Goal: Check status

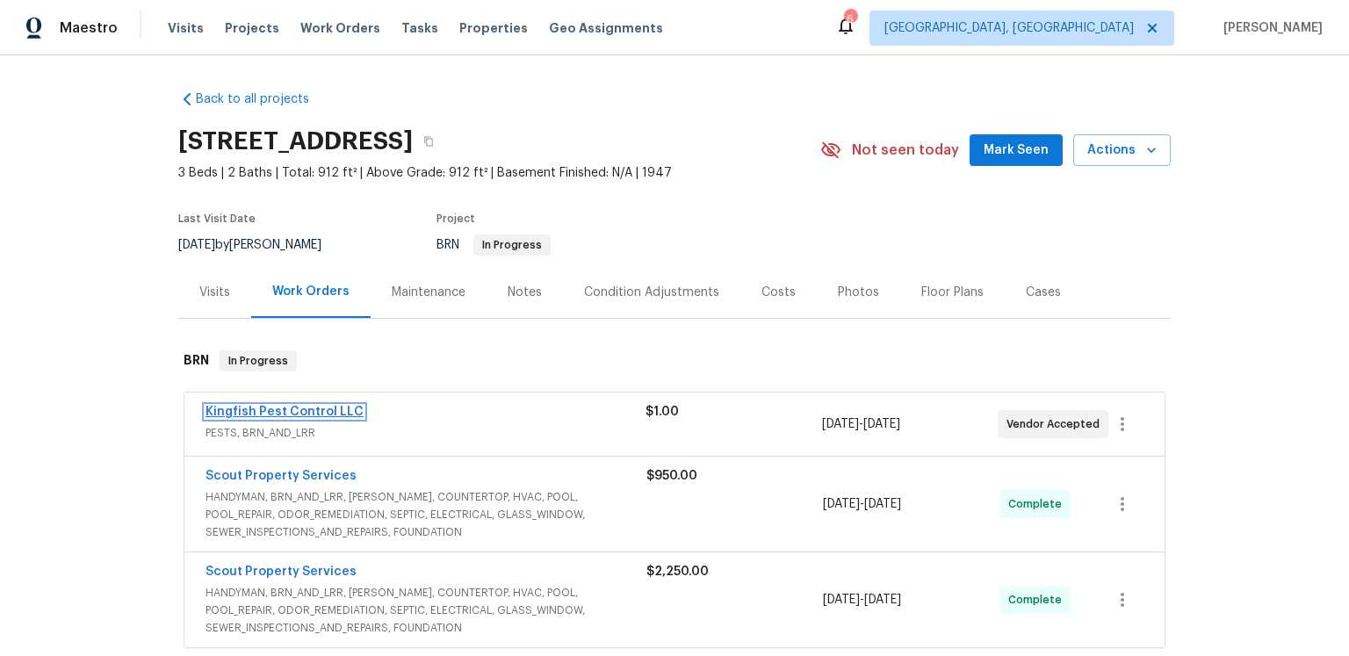
click at [292, 418] on link "Kingfish Pest Control LLC" at bounding box center [284, 412] width 158 height 12
click at [292, 489] on html "Maestro Visits Projects Work Orders Tasks Properties Geo Assignments 6 Albuquer…" at bounding box center [674, 328] width 1349 height 656
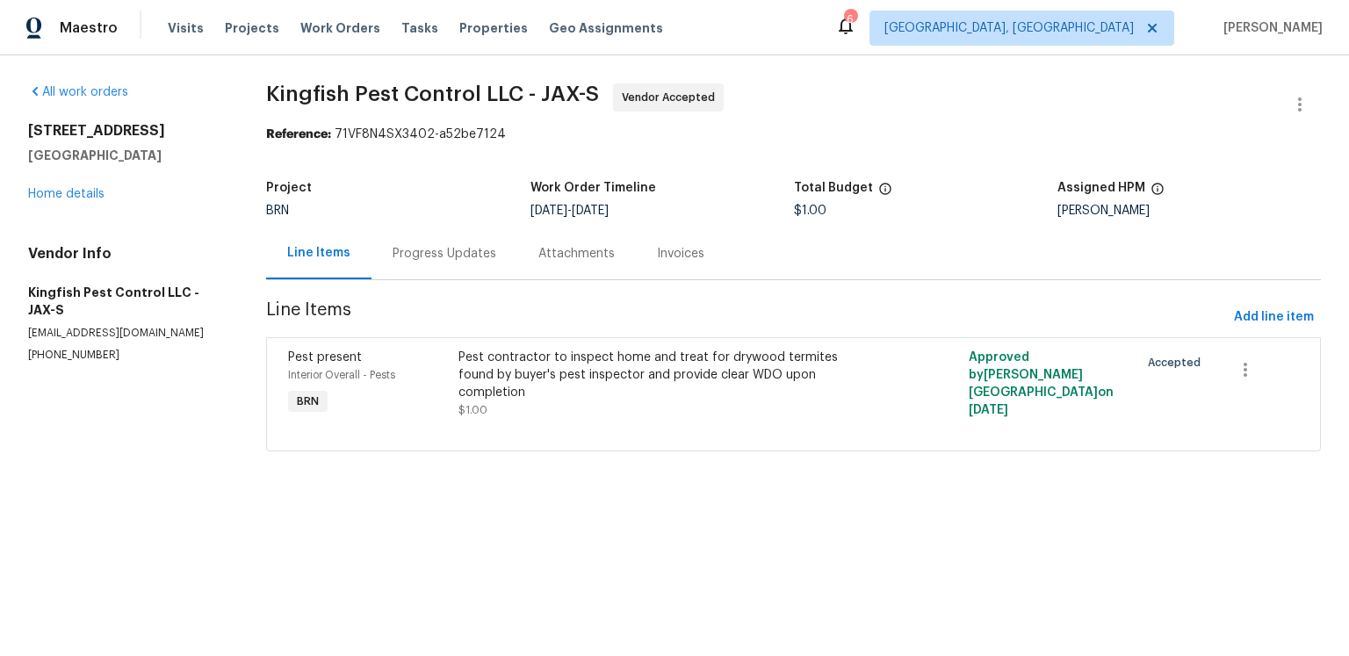
click at [472, 263] on div "Progress Updates" at bounding box center [444, 254] width 104 height 18
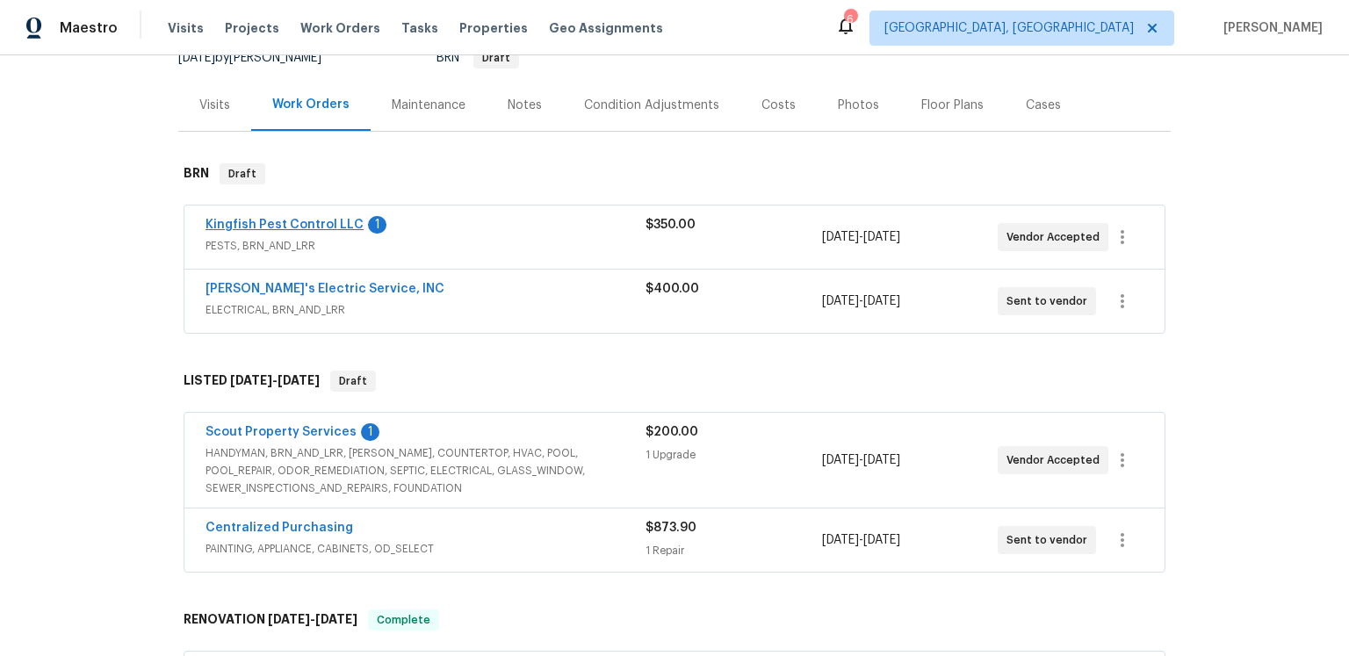
scroll to position [284, 0]
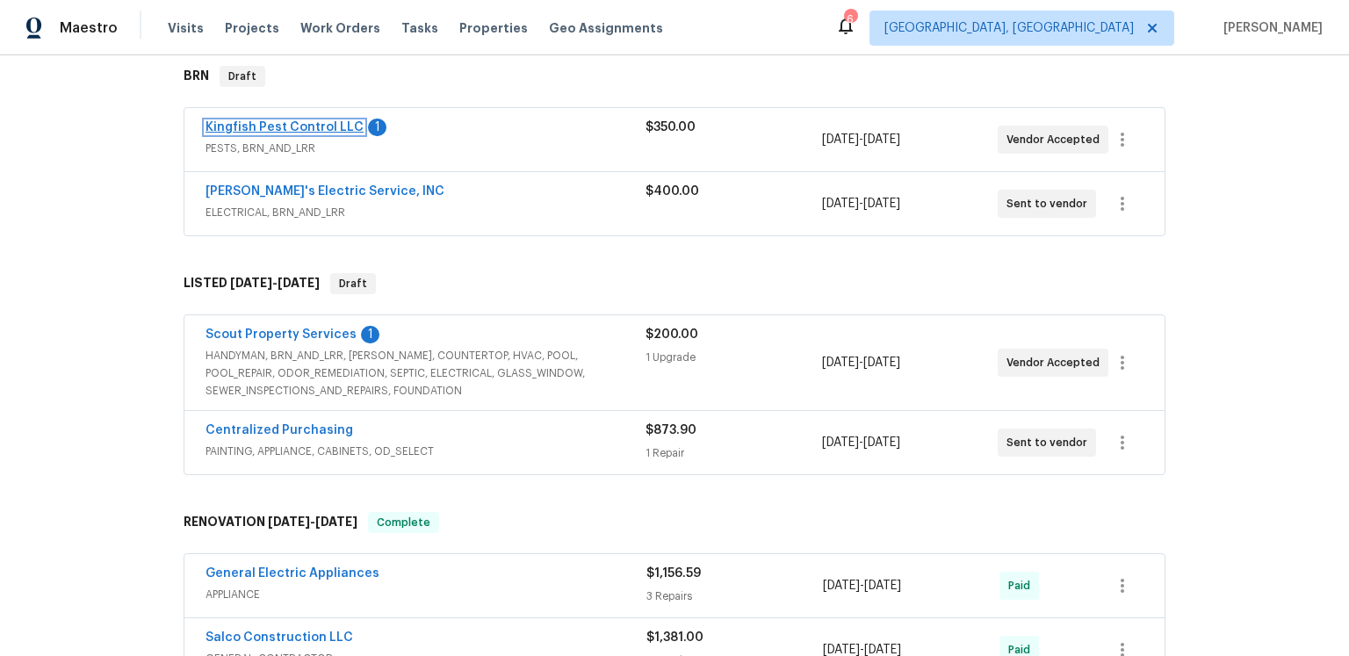
click at [338, 133] on link "Kingfish Pest Control LLC" at bounding box center [284, 127] width 158 height 12
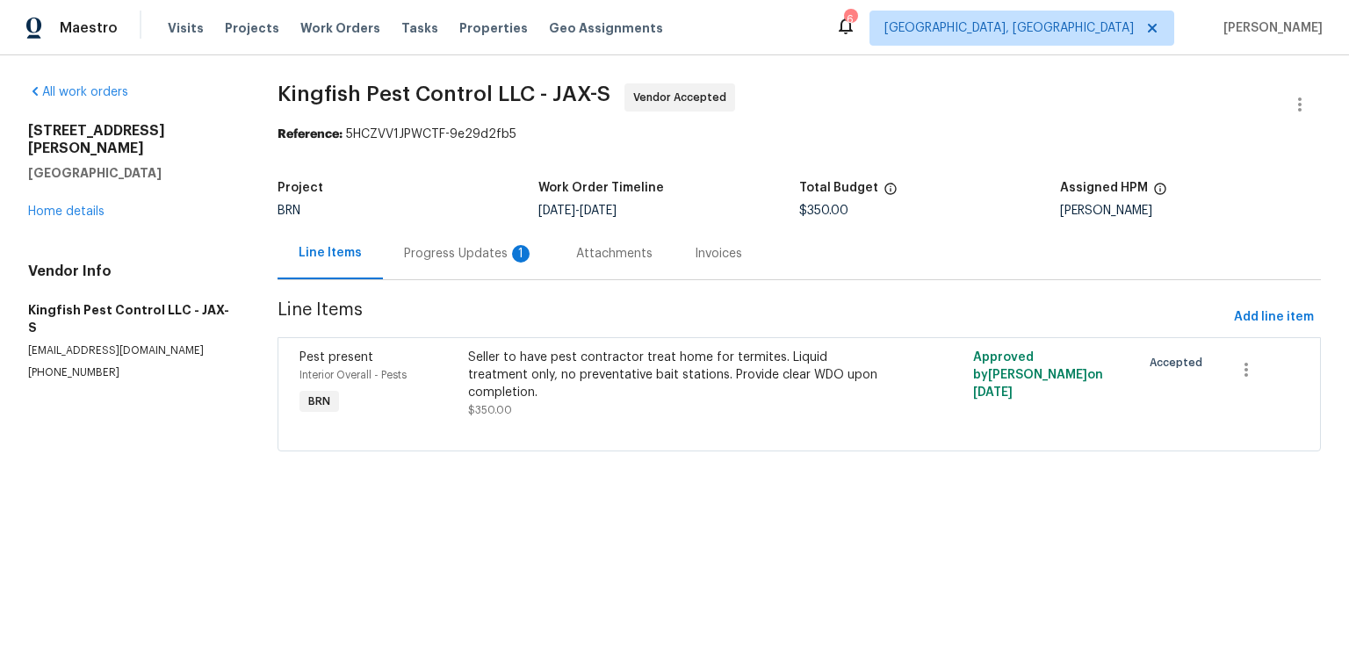
click at [516, 263] on div "Progress Updates 1" at bounding box center [469, 254] width 130 height 18
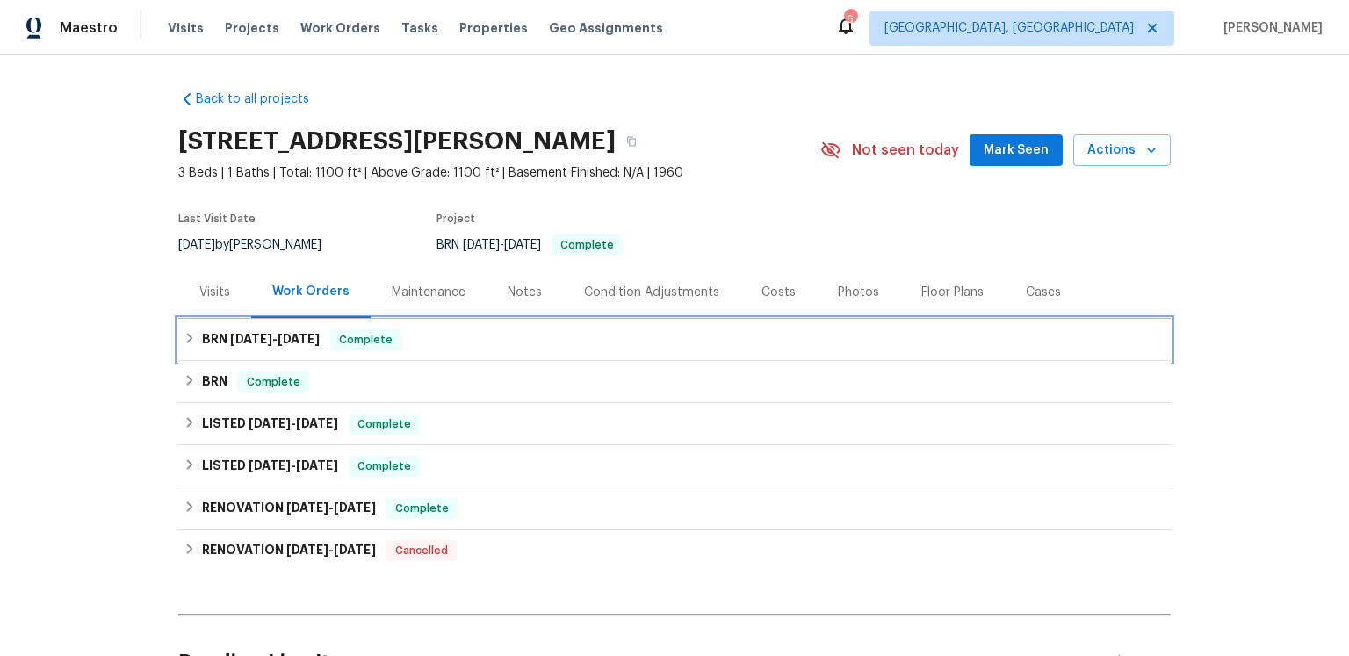
click at [313, 345] on span "8/22/25" at bounding box center [298, 339] width 42 height 12
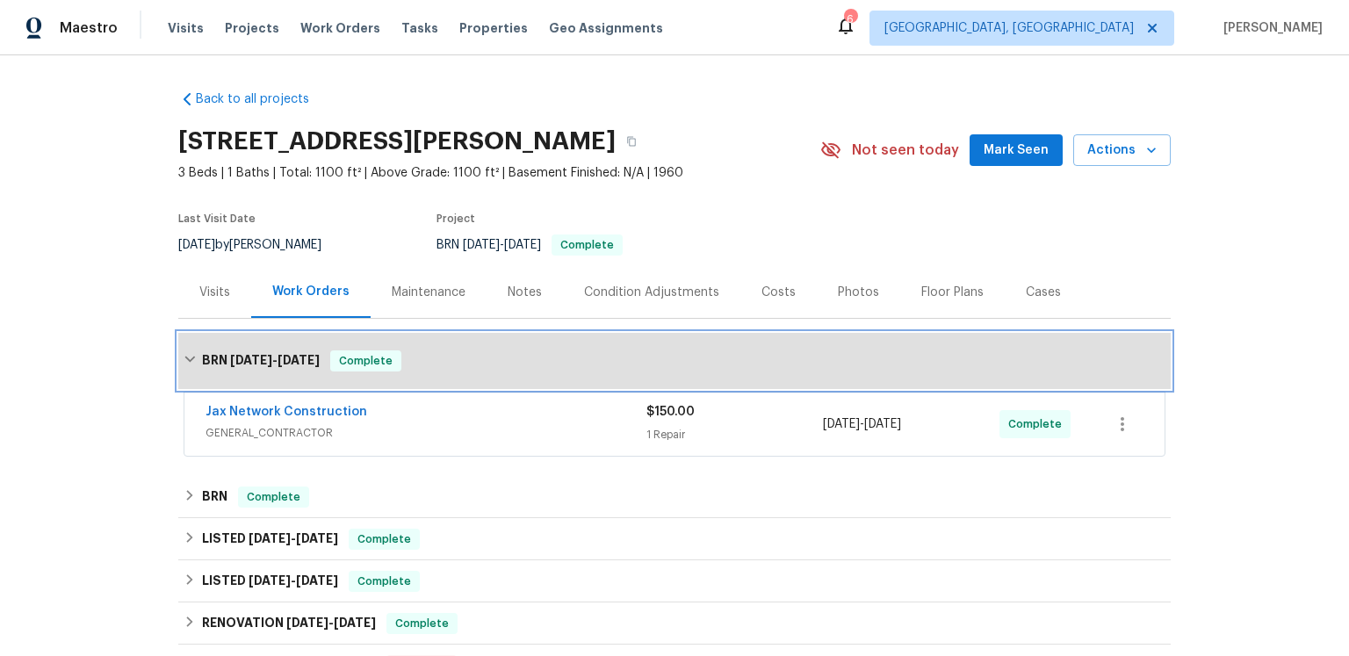
scroll to position [219, 0]
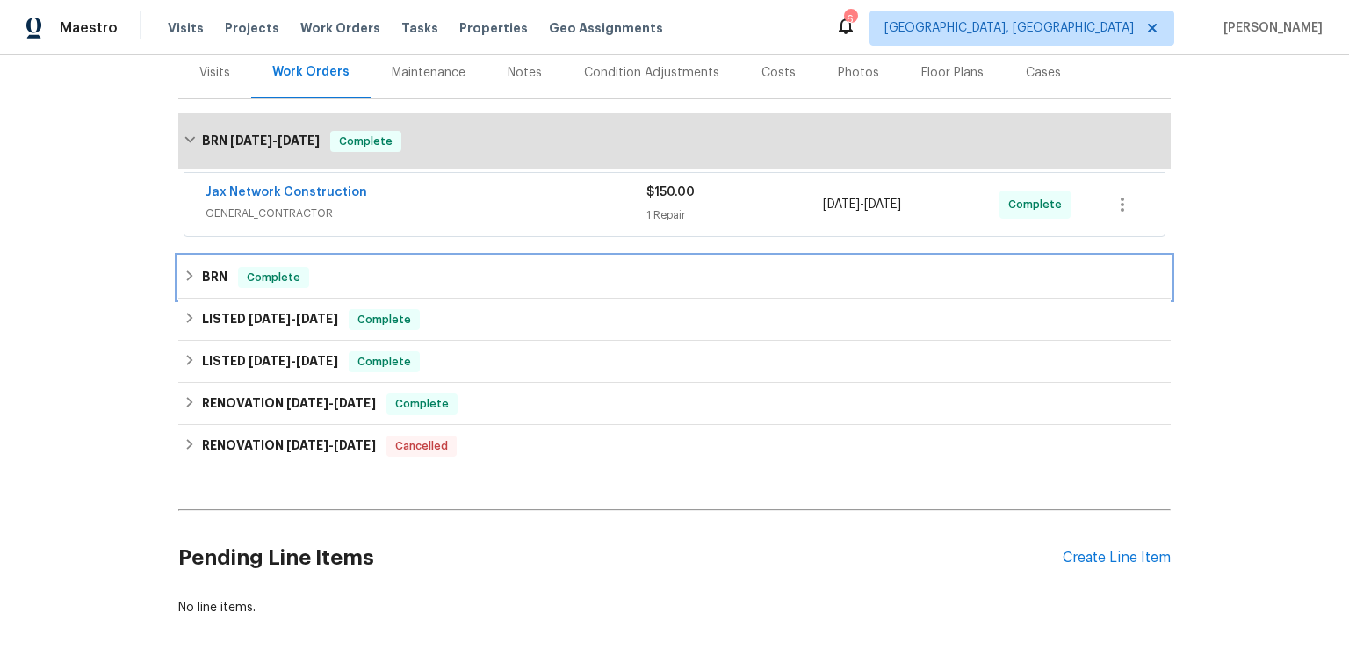
click at [221, 299] on div "BRN Complete" at bounding box center [674, 277] width 992 height 42
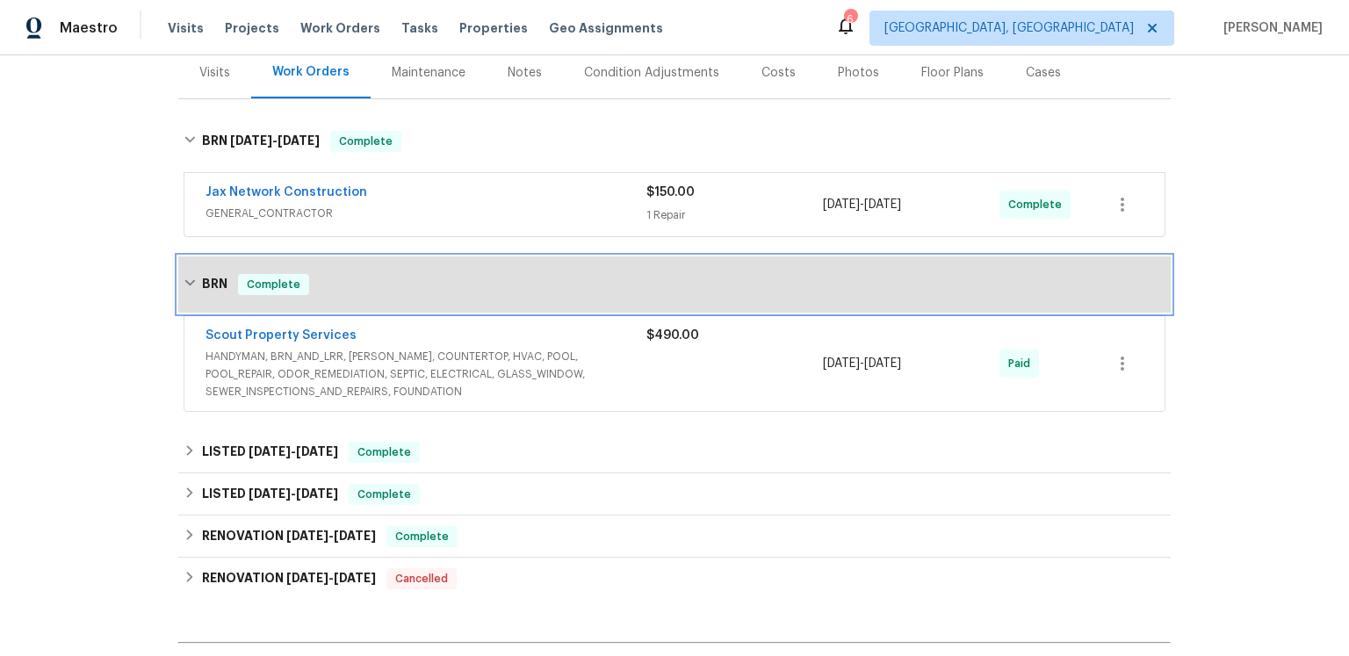
click at [235, 295] on div "BRN Complete" at bounding box center [674, 284] width 982 height 21
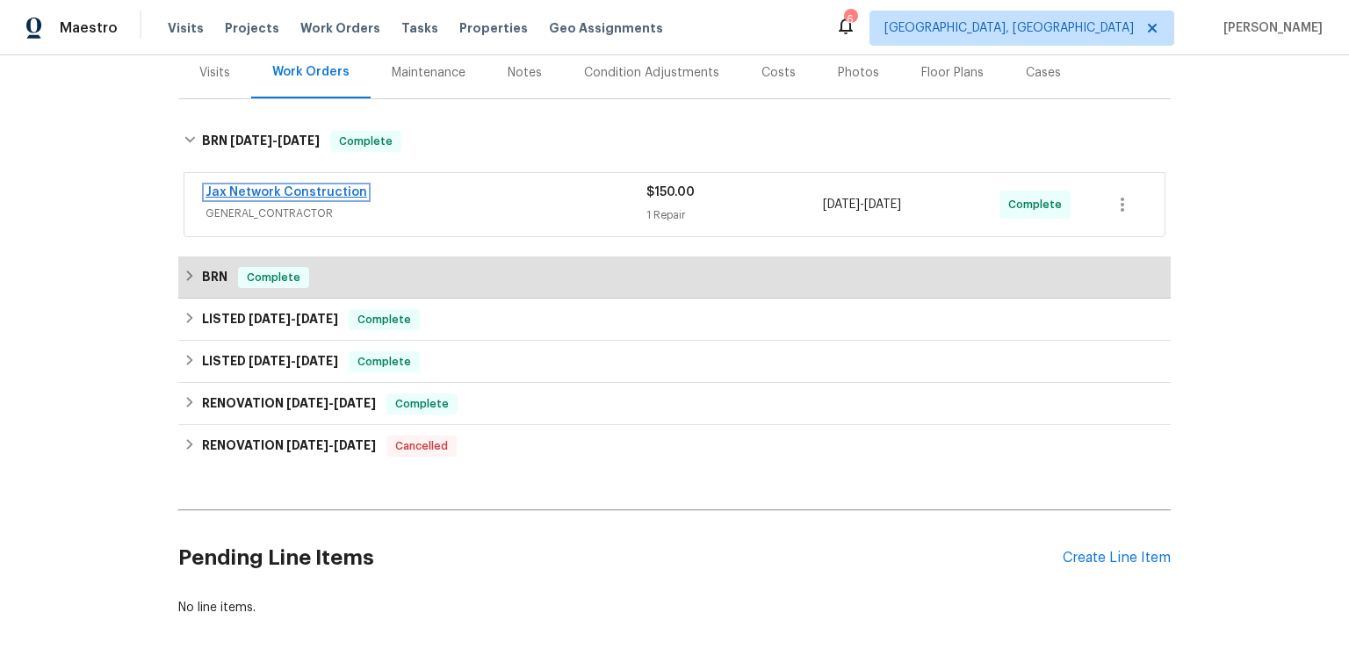
click at [248, 198] on link "Jax Network Construction" at bounding box center [286, 192] width 162 height 12
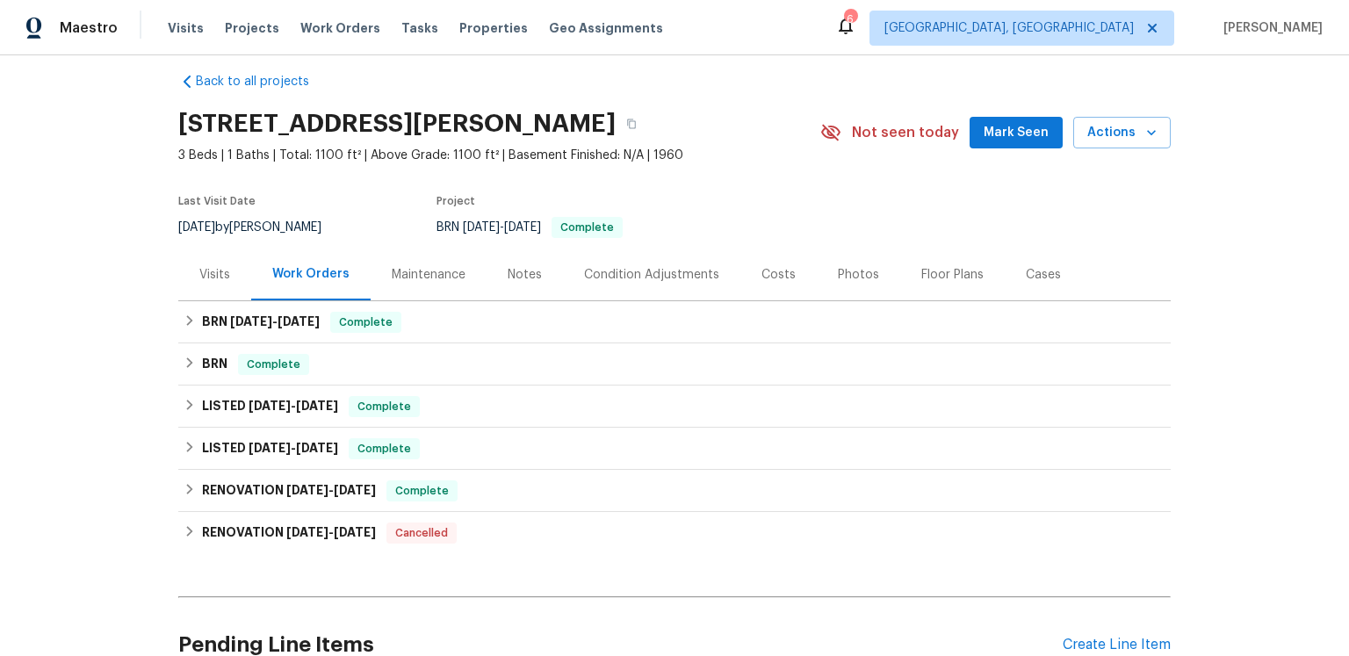
scroll to position [57, 0]
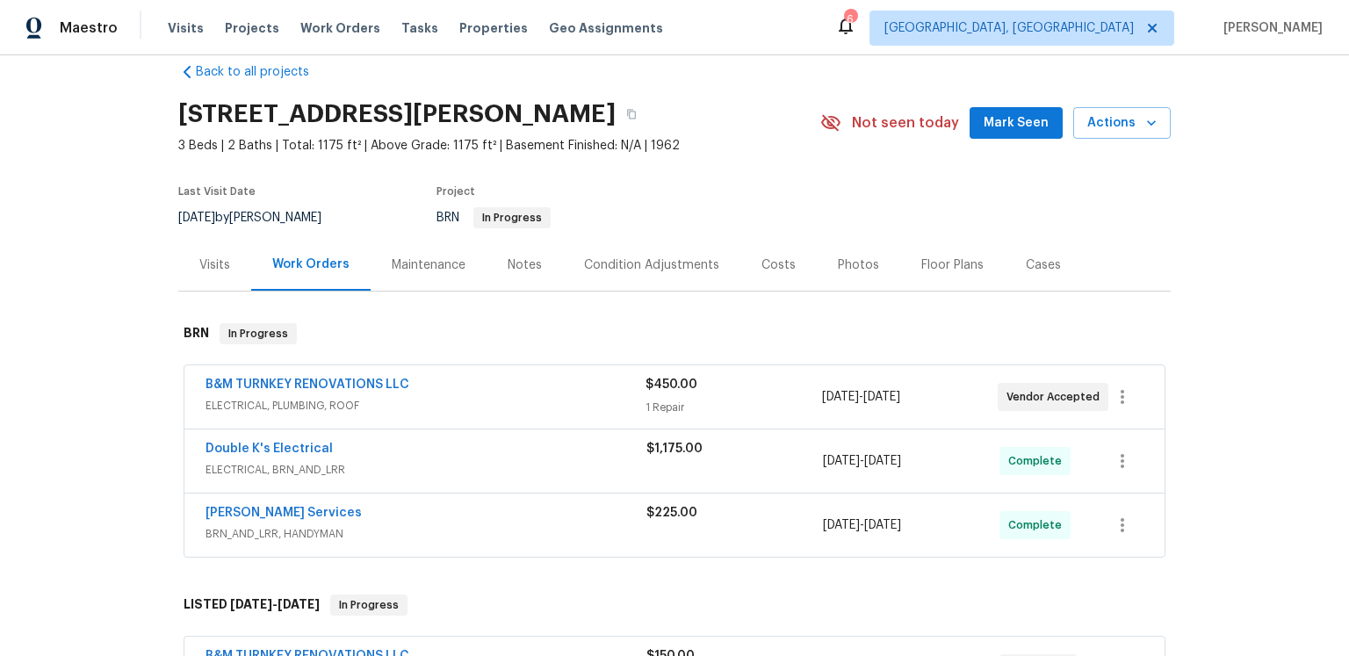
scroll to position [73, 0]
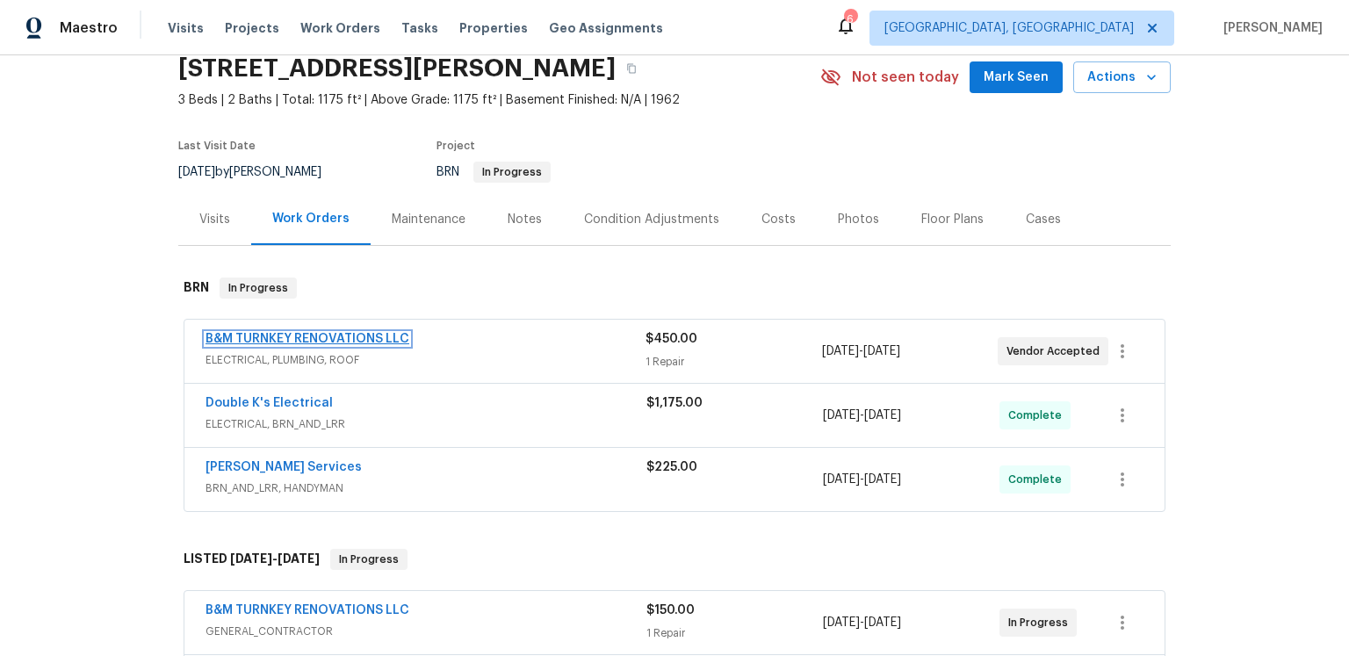
click at [392, 345] on link "B&M TURNKEY RENOVATIONS LLC" at bounding box center [307, 339] width 204 height 12
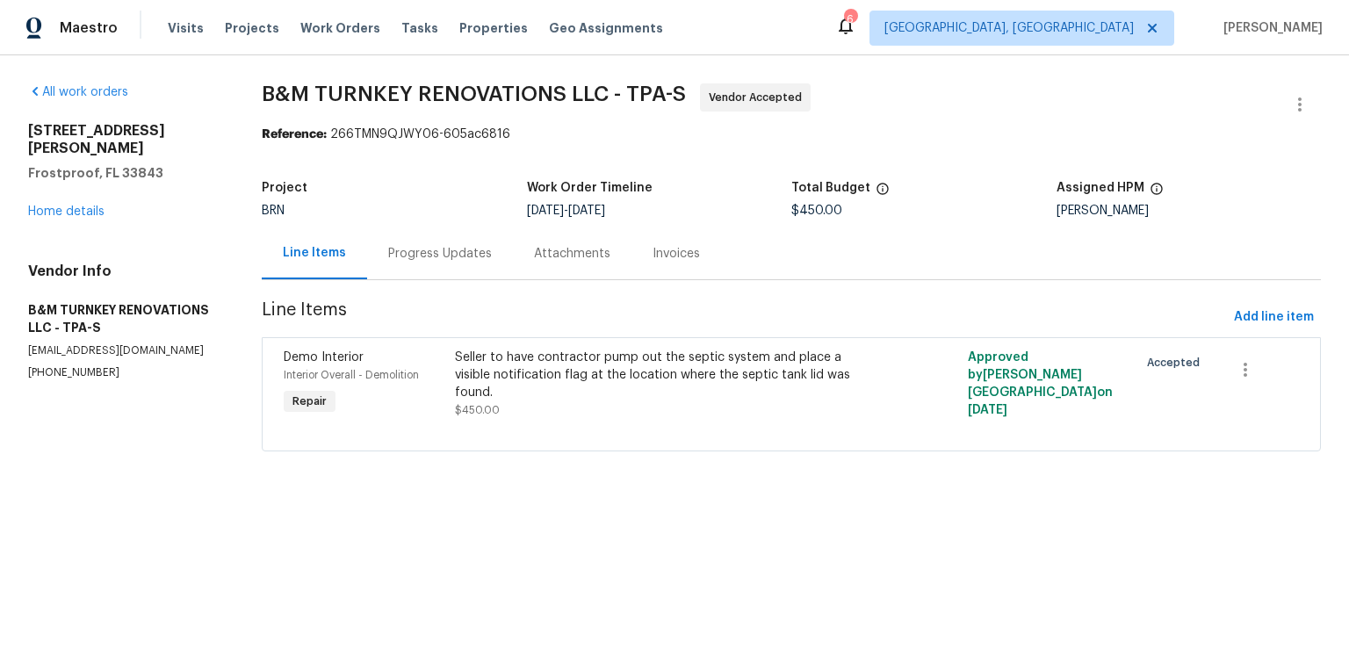
click at [492, 263] on div "Progress Updates" at bounding box center [440, 254] width 104 height 18
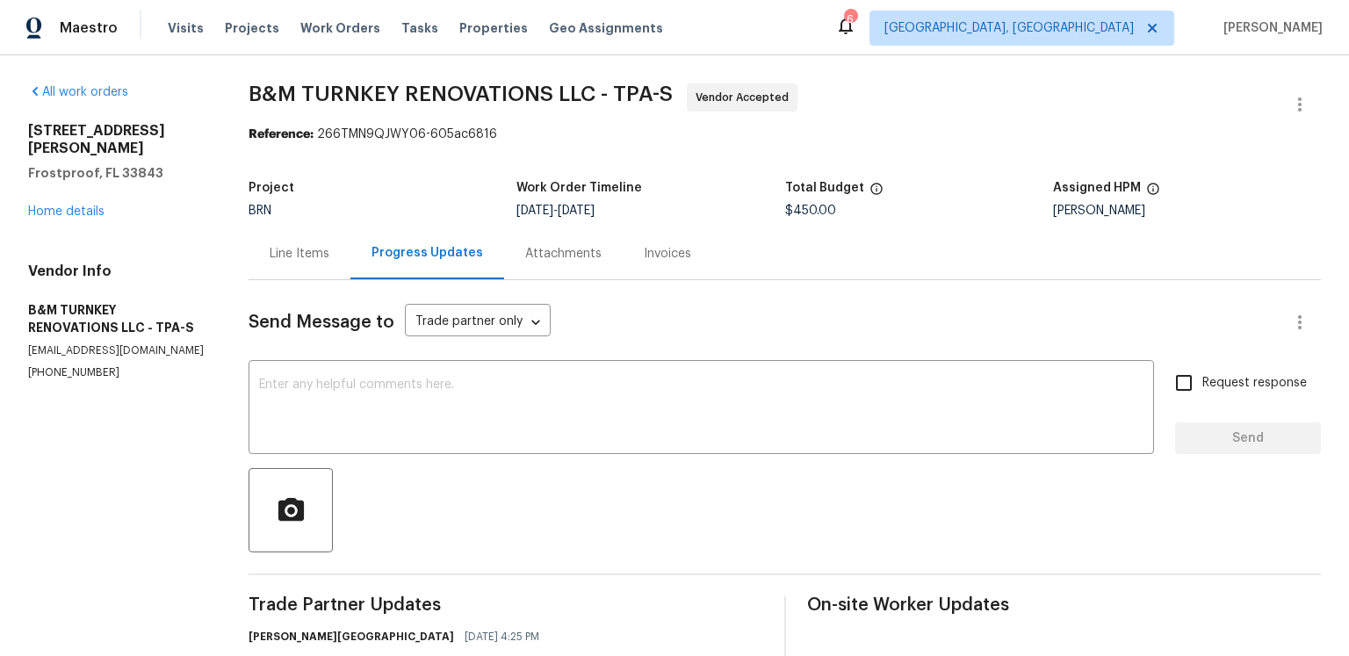
scroll to position [220, 0]
